Goal: Find specific page/section: Find specific page/section

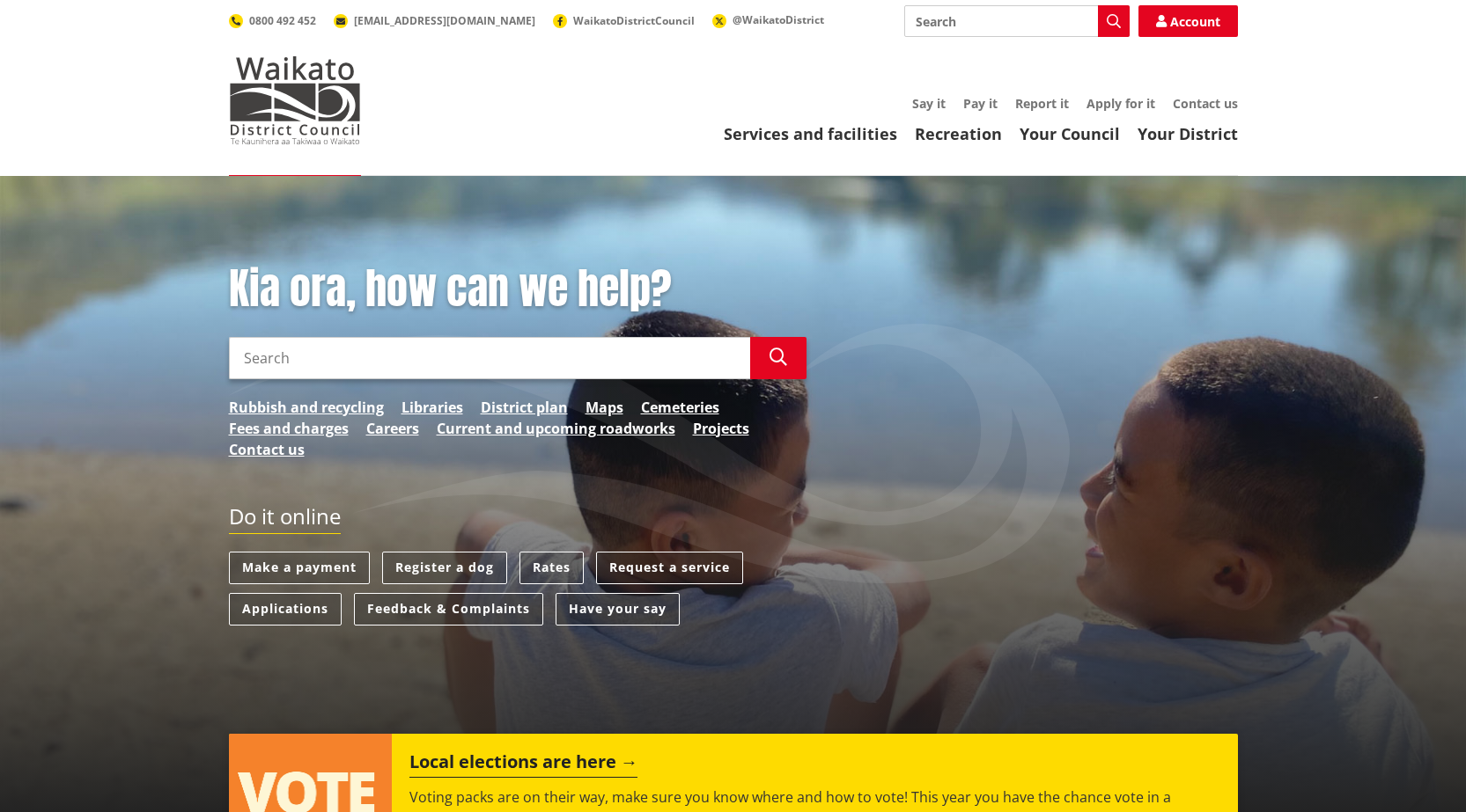
click at [679, 364] on input "Search" at bounding box center [489, 358] width 521 height 43
click at [292, 360] on input "MAP\" at bounding box center [489, 358] width 521 height 43
type input "MAP"
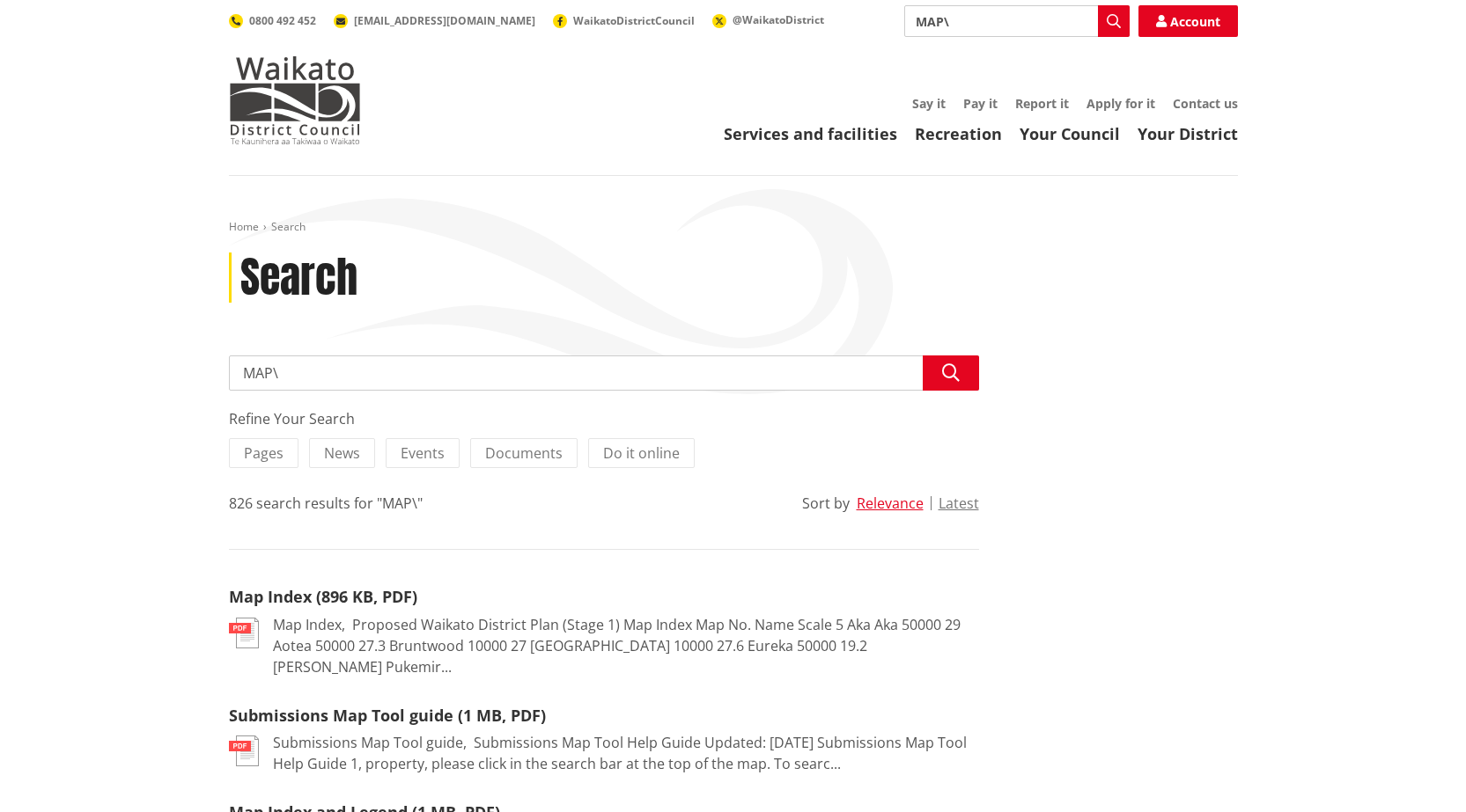
click at [320, 368] on input "MAP\" at bounding box center [603, 372] width 750 height 35
type input "MAP"
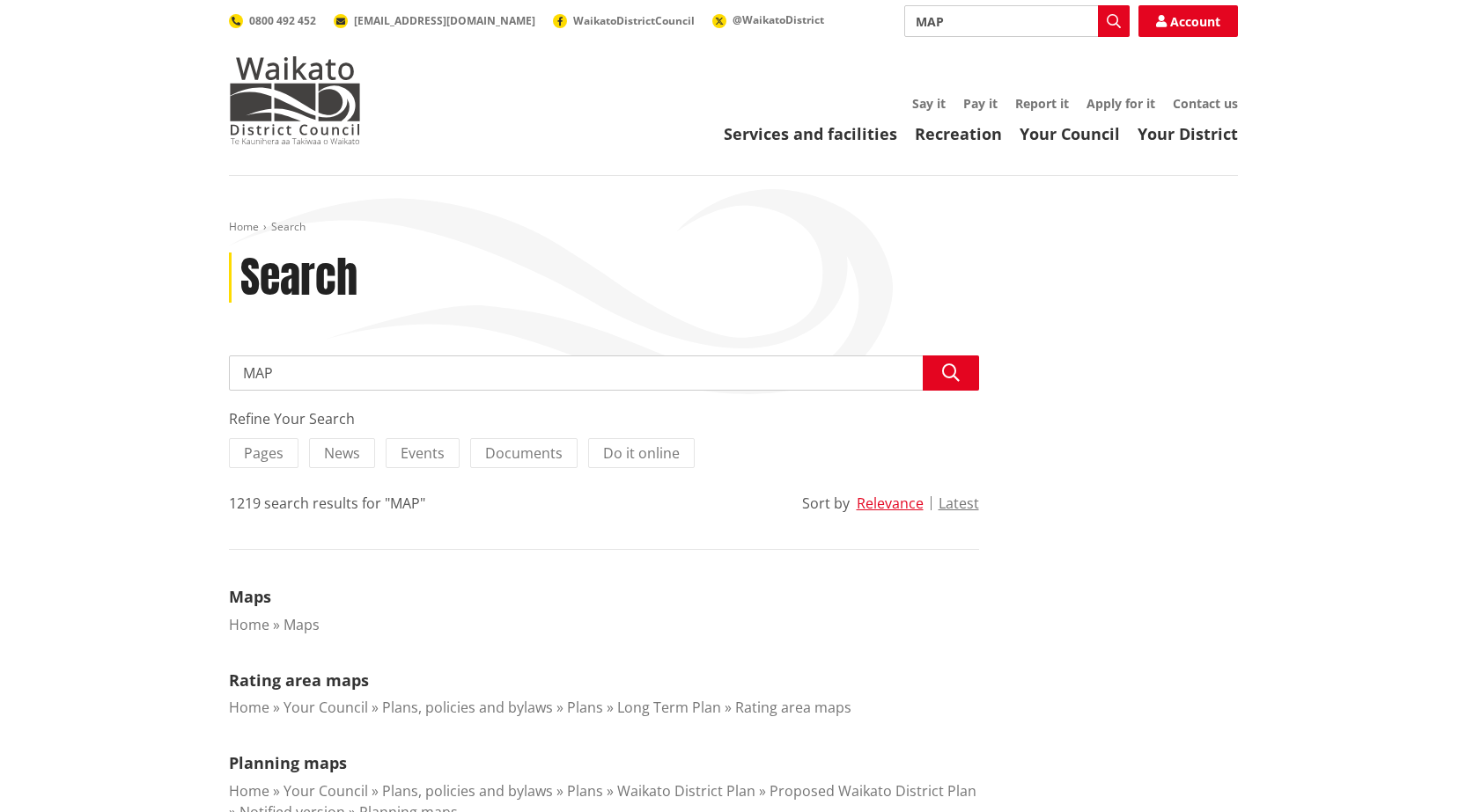
scroll to position [235, 0]
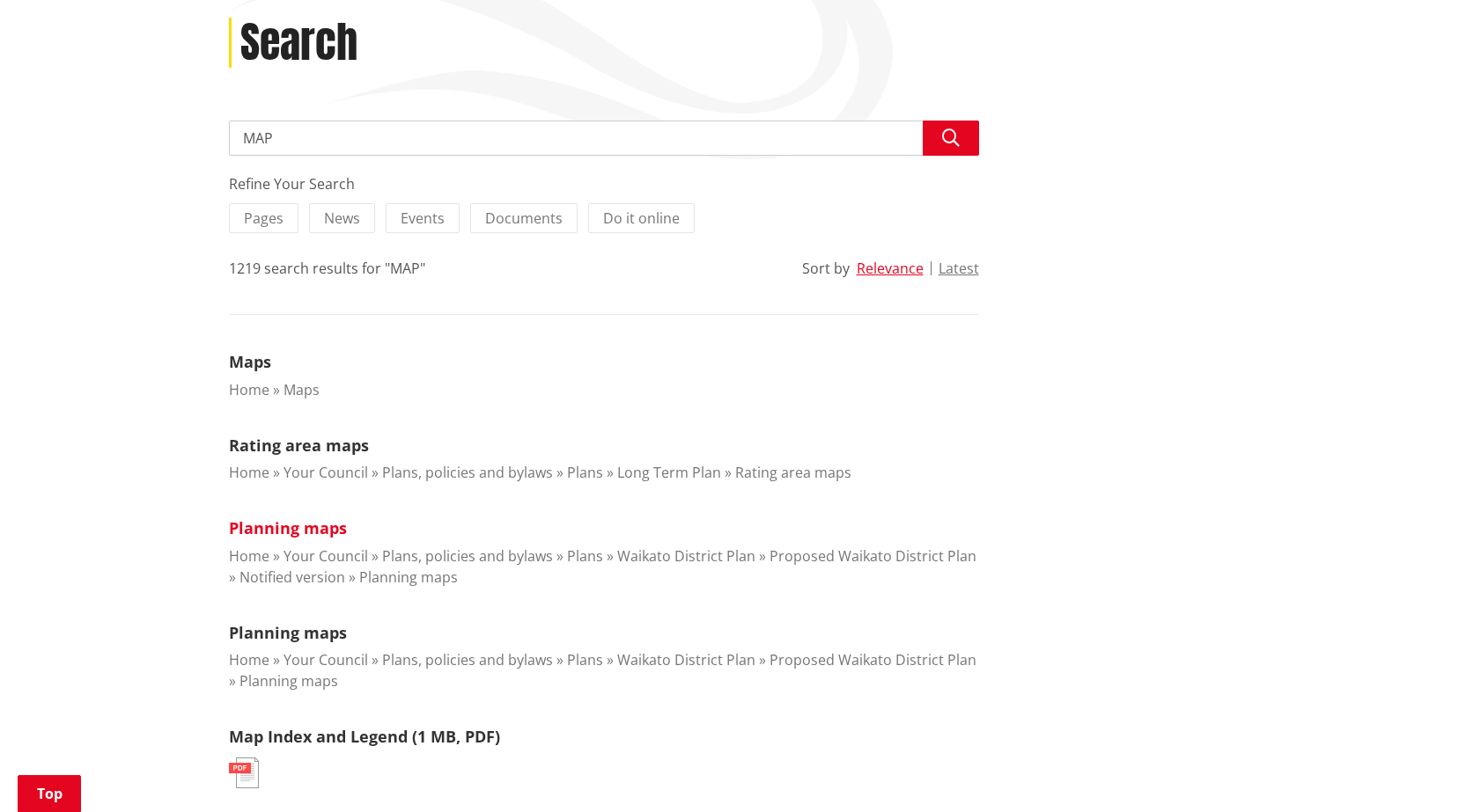
click at [307, 531] on link "Planning maps" at bounding box center [287, 527] width 118 height 21
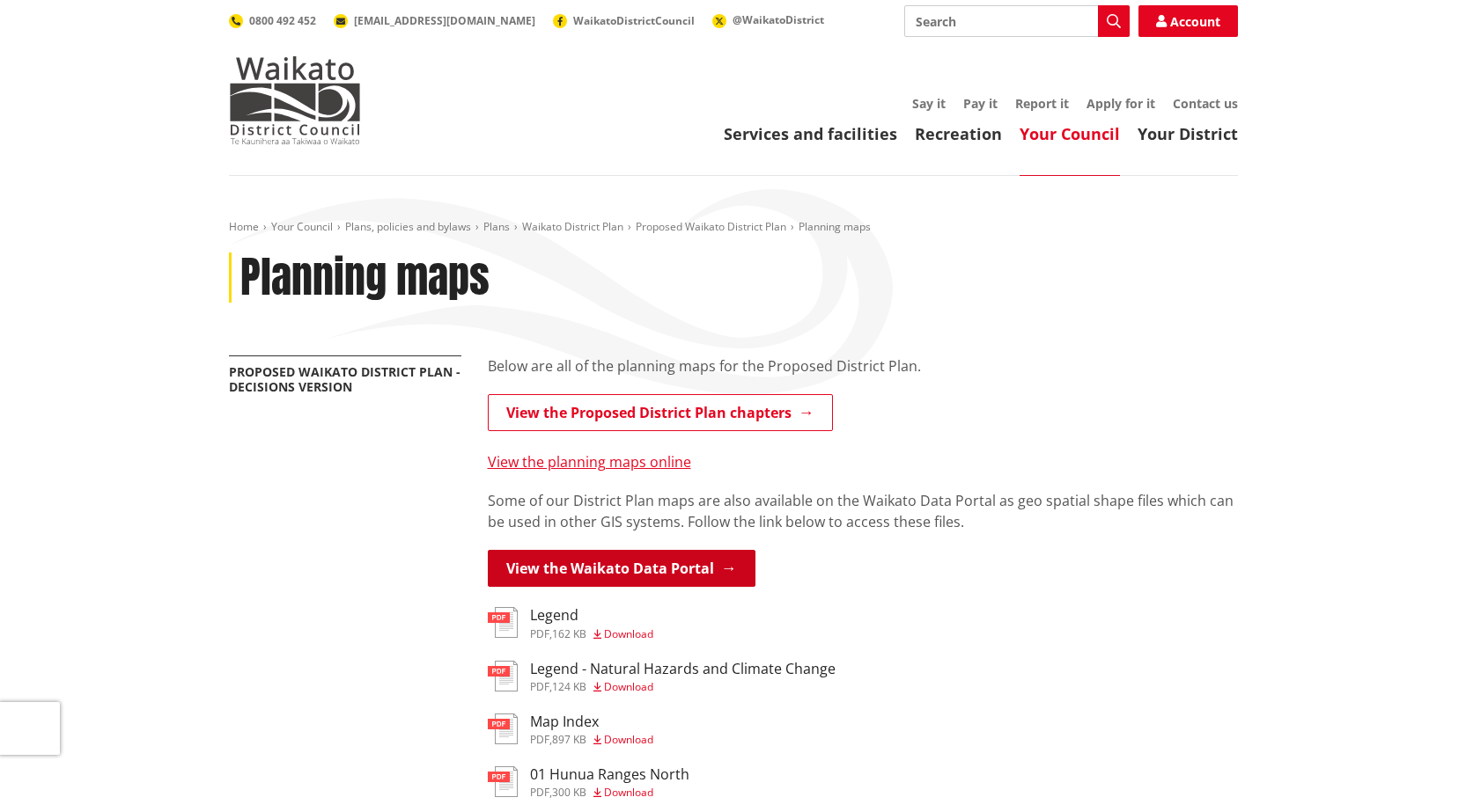
click at [607, 563] on link "View the Waikato Data Portal" at bounding box center [621, 568] width 267 height 37
